Goal: Information Seeking & Learning: Learn about a topic

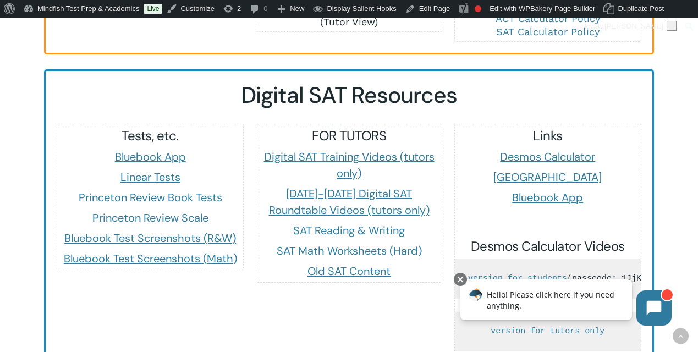
scroll to position [995, 0]
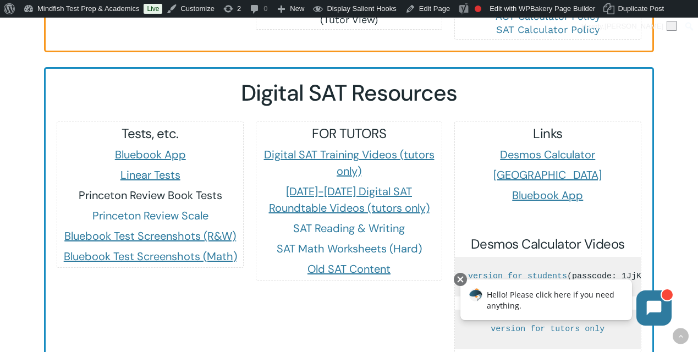
click at [134, 188] on link "Princeton Review Book Tests" at bounding box center [151, 195] width 144 height 14
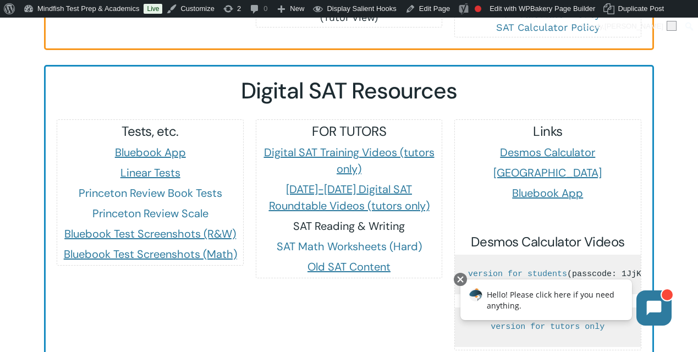
click at [308, 219] on link "SAT Reading & Writing" at bounding box center [349, 226] width 112 height 14
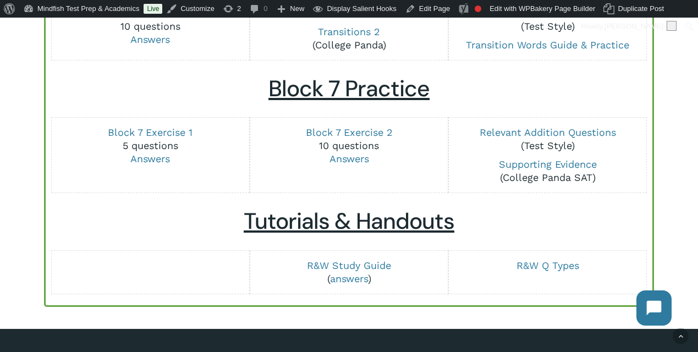
scroll to position [1418, 0]
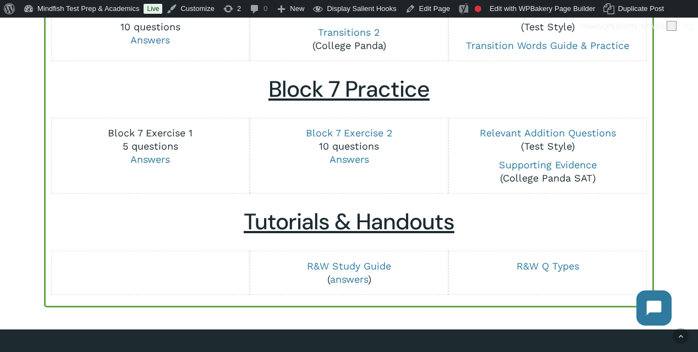
click at [158, 133] on link "Block 7 Exercise 1" at bounding box center [150, 133] width 85 height 12
